Goal: Task Accomplishment & Management: Use online tool/utility

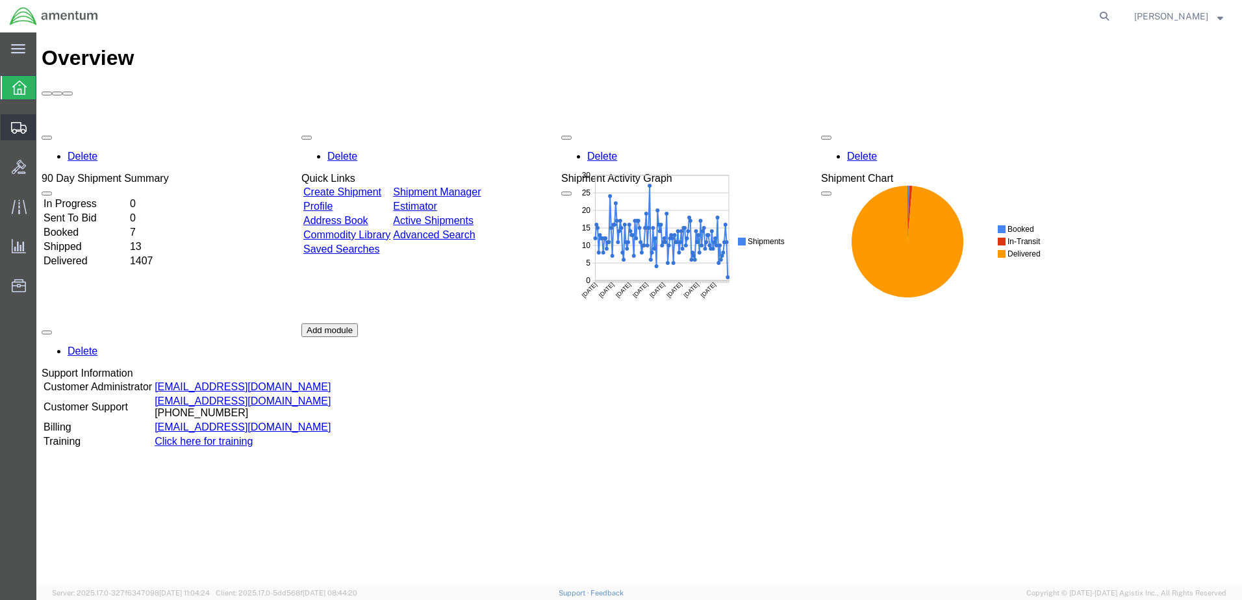
click at [0, 0] on span "Create from Template" at bounding box center [0, 0] width 0 height 0
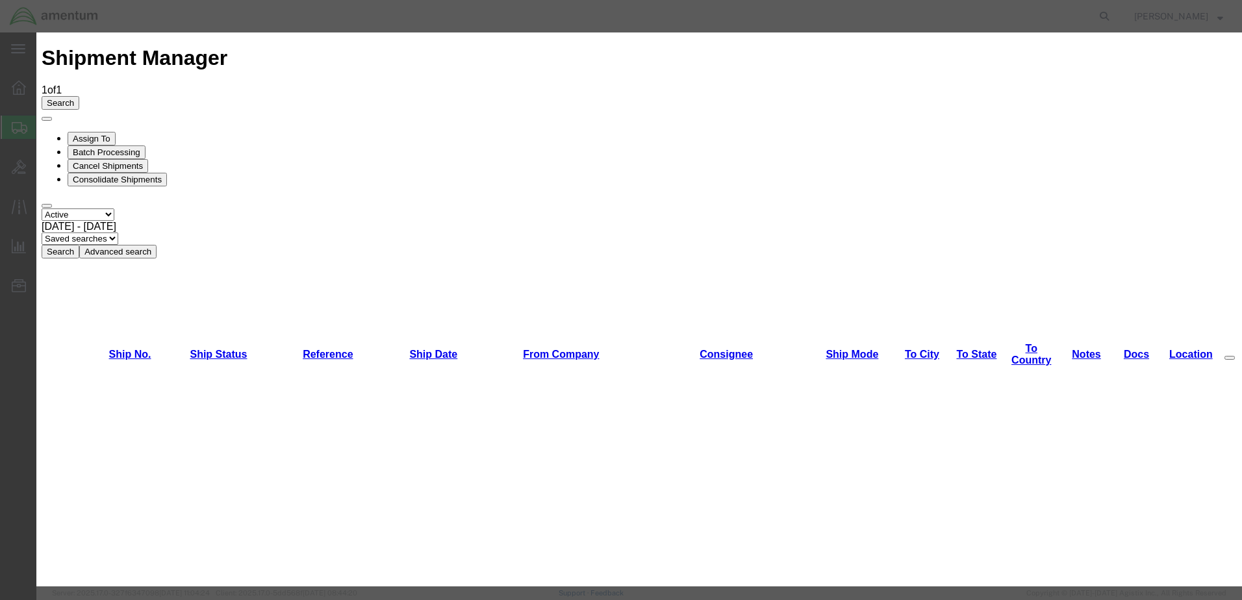
scroll to position [1476, 0]
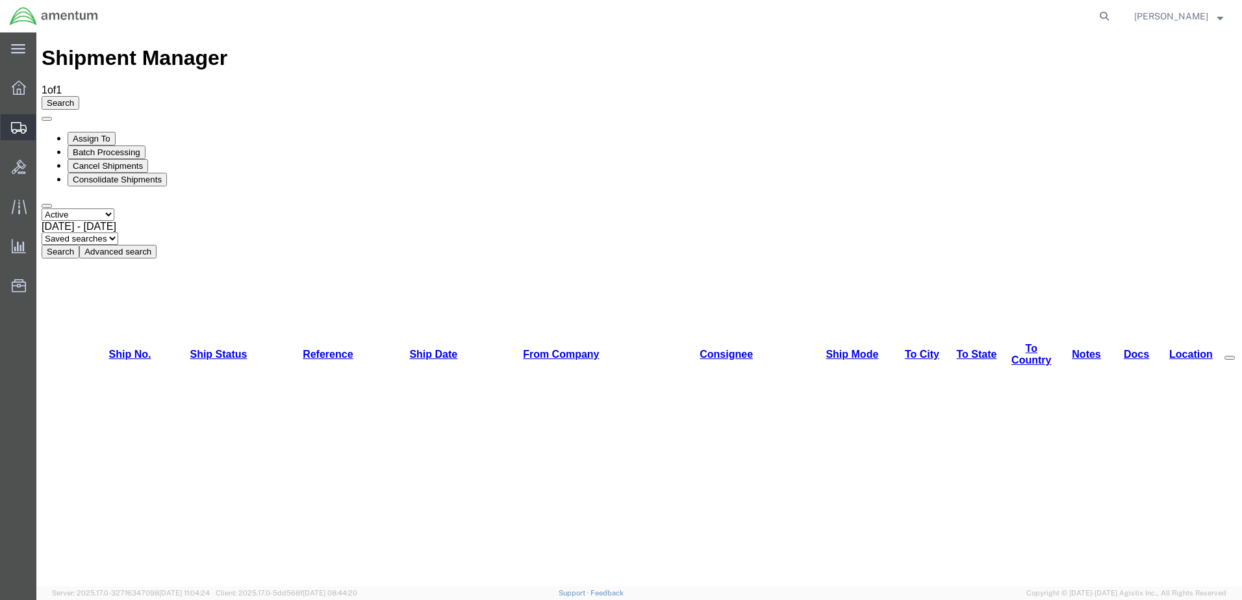
click at [0, 0] on span "Create from Template" at bounding box center [0, 0] width 0 height 0
